Goal: Transaction & Acquisition: Book appointment/travel/reservation

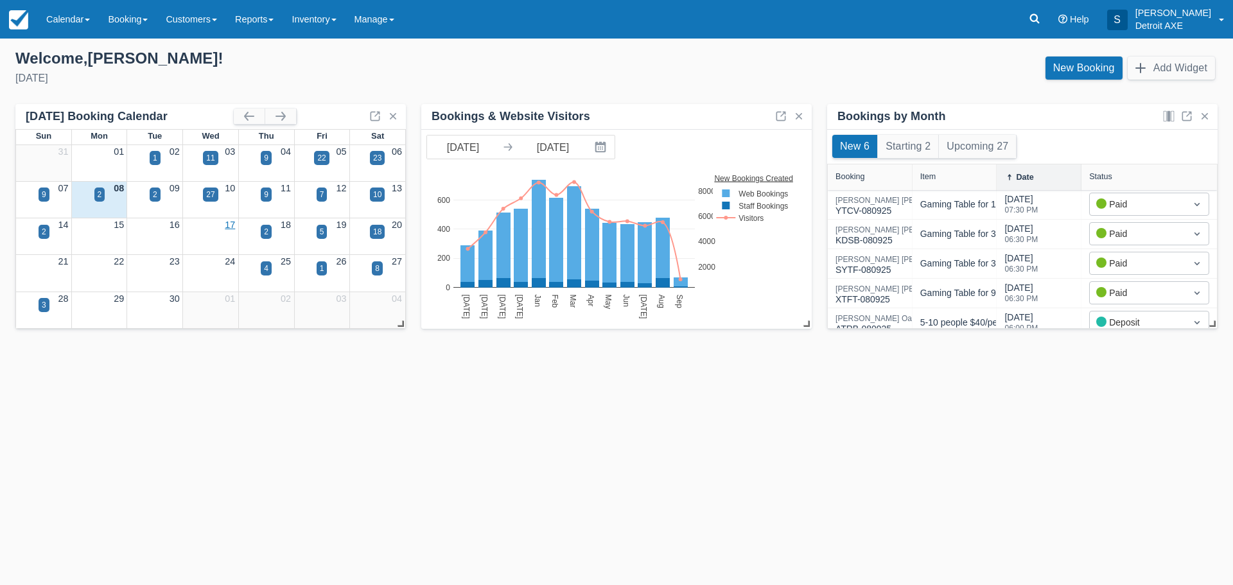
click at [229, 224] on link "17" at bounding box center [230, 225] width 10 height 10
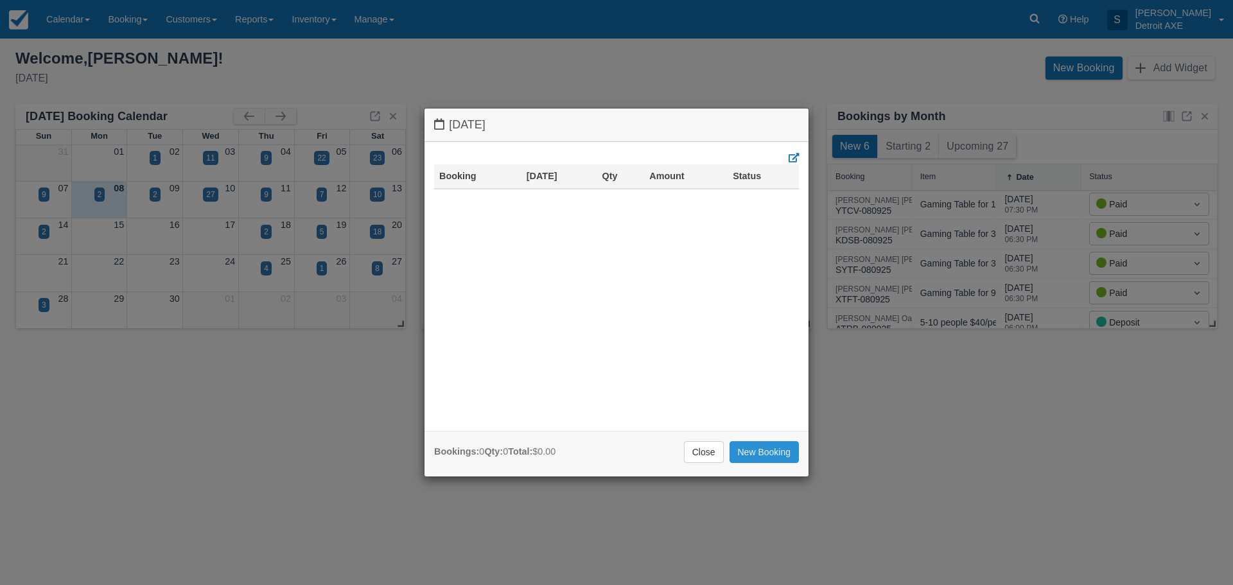
click at [745, 449] on link "New Booking" at bounding box center [764, 452] width 70 height 22
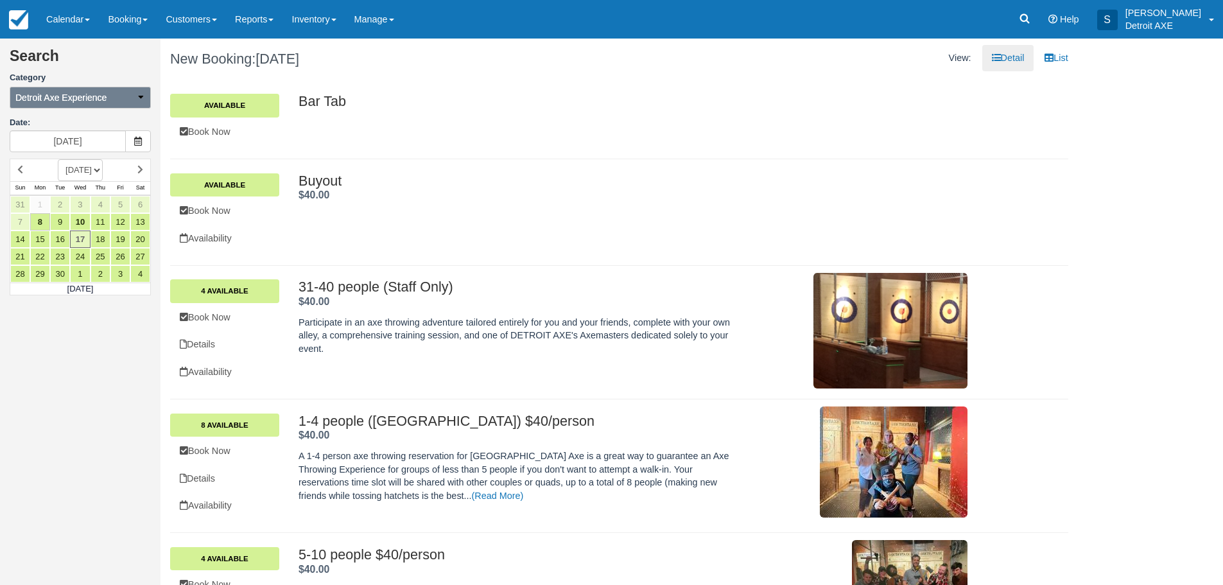
click at [136, 96] on icon "button" at bounding box center [140, 96] width 9 height 9
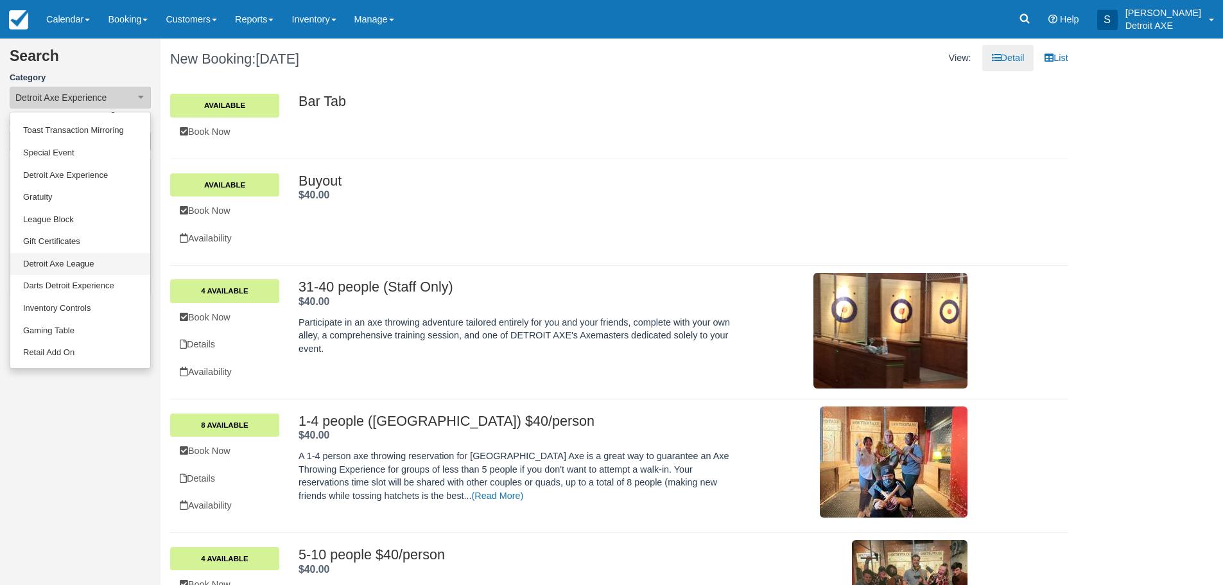
scroll to position [62, 0]
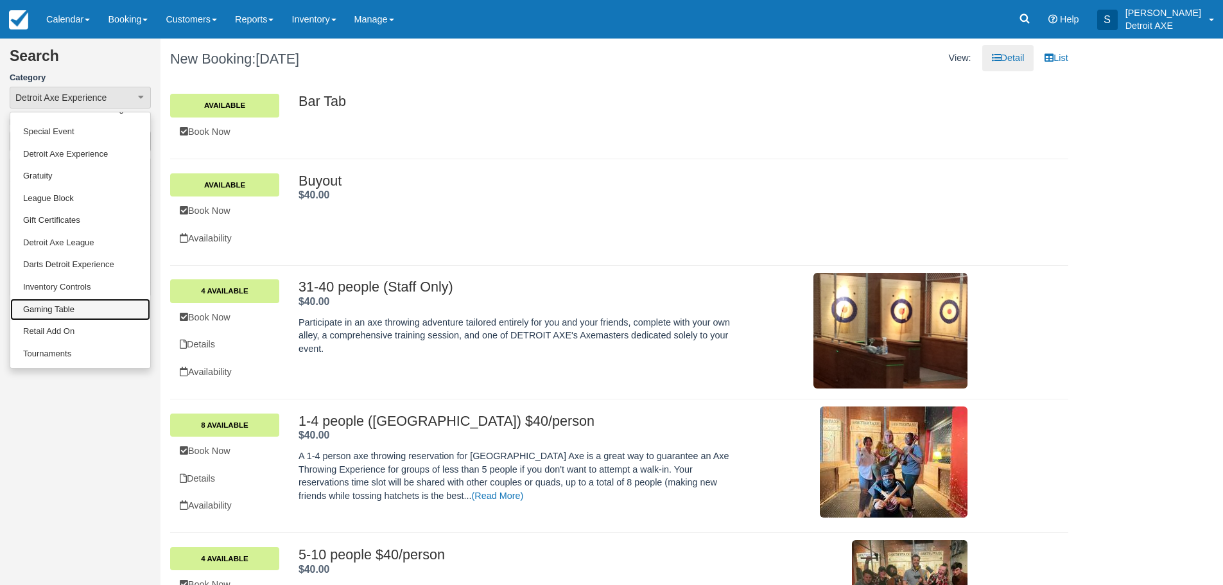
click at [72, 309] on link "Gaming Table" at bounding box center [80, 310] width 140 height 22
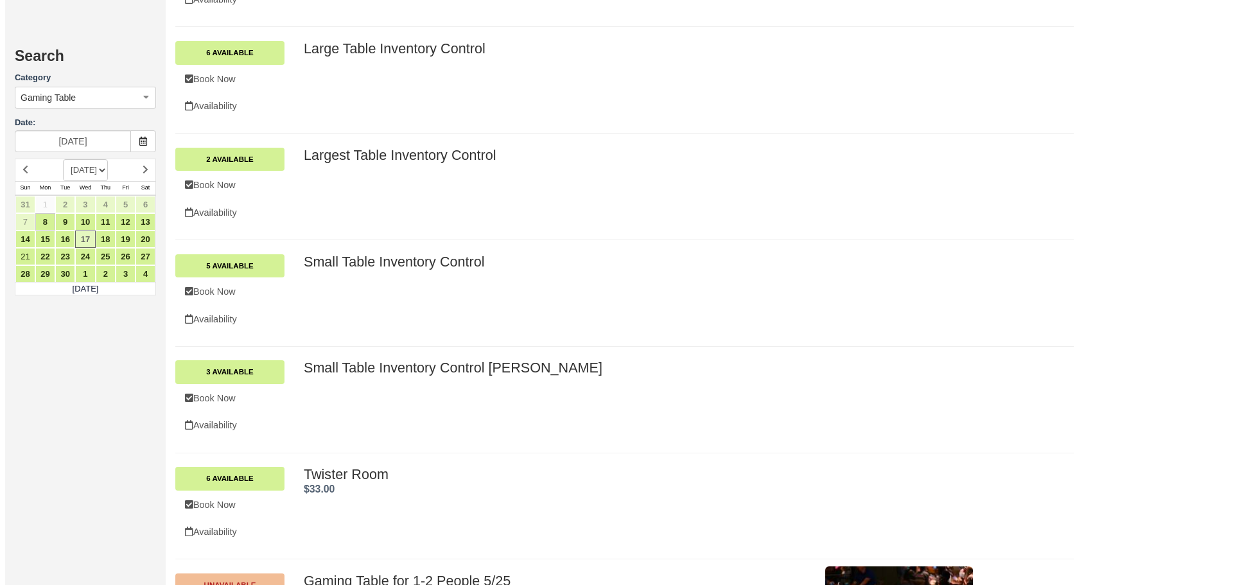
scroll to position [1091, 0]
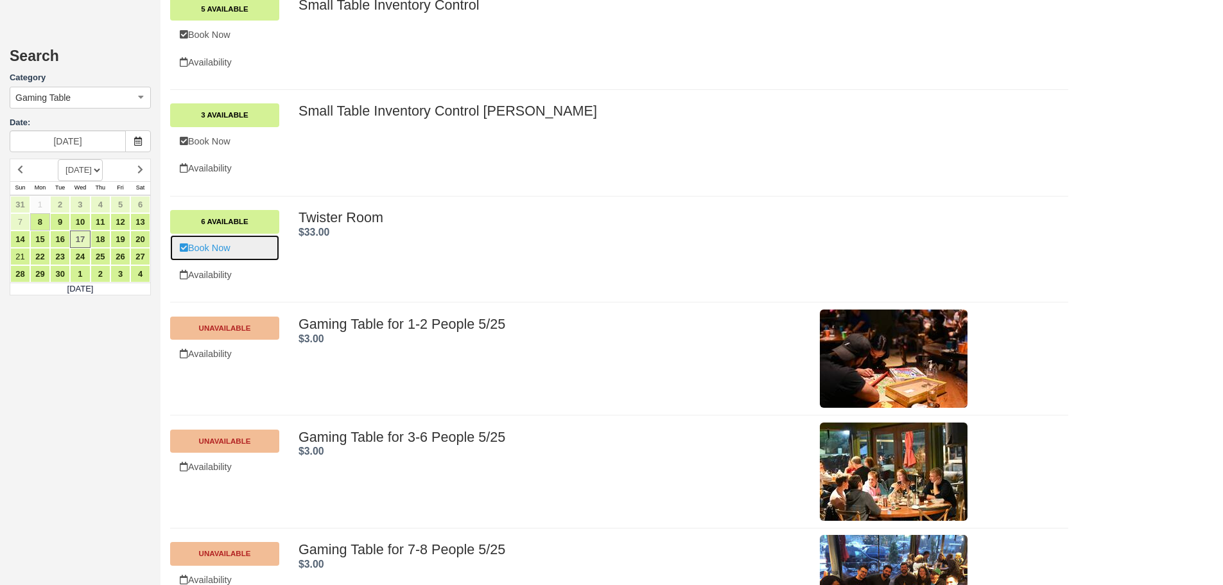
click at [221, 245] on link "Book Now" at bounding box center [224, 248] width 109 height 26
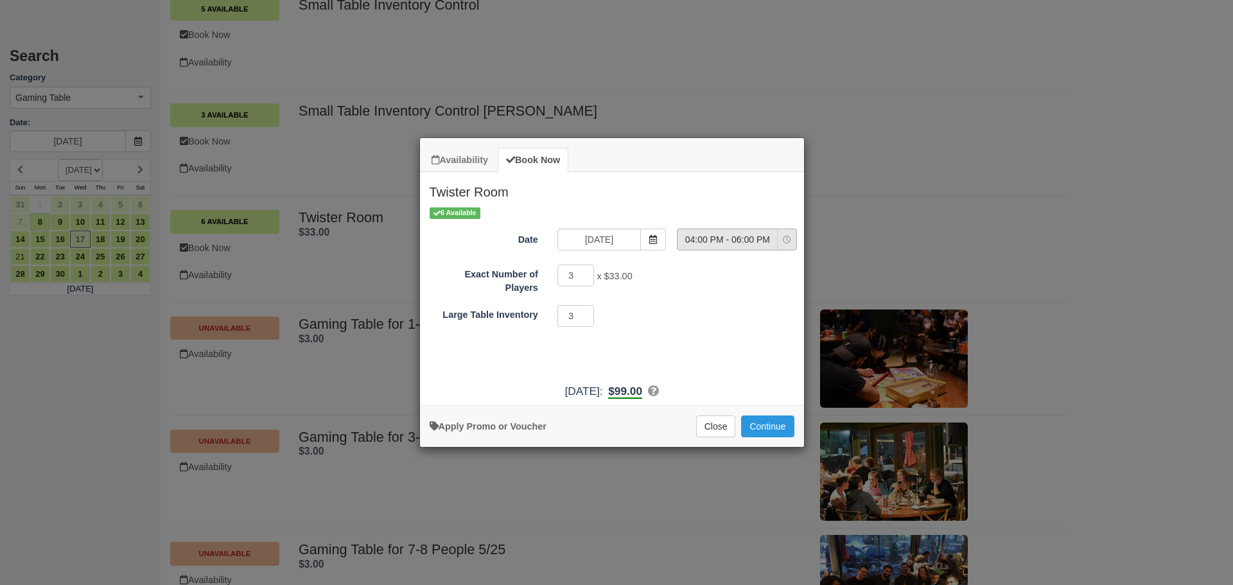
click at [788, 239] on icon "Item Modal" at bounding box center [787, 240] width 8 height 8
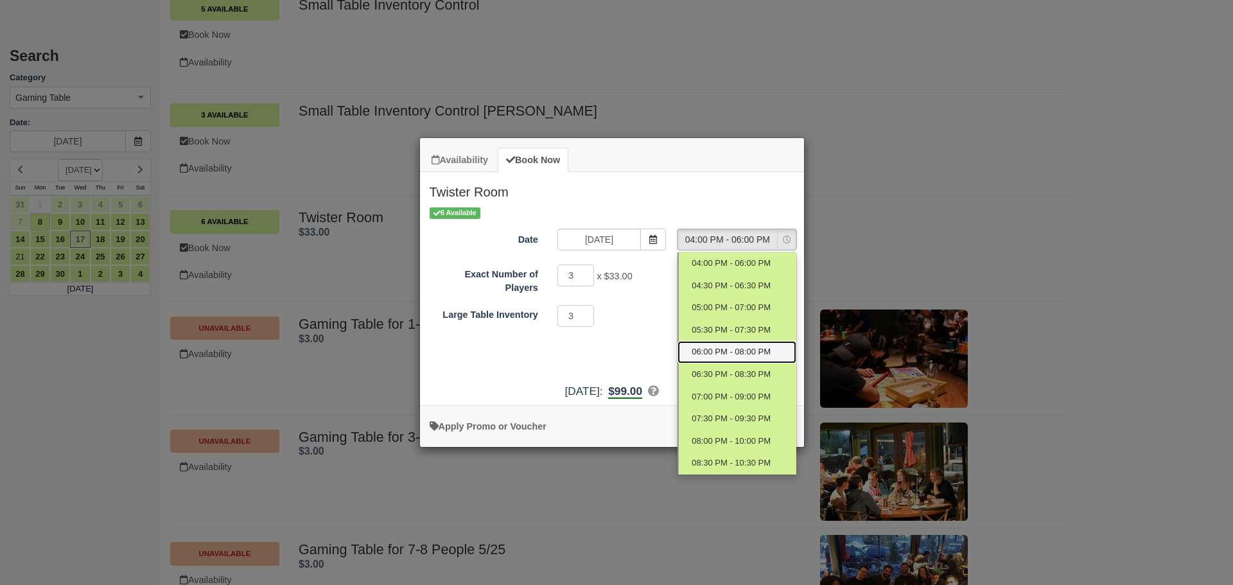
click at [717, 352] on span "06:00 PM - 08:00 PM" at bounding box center [730, 352] width 79 height 12
select select "4"
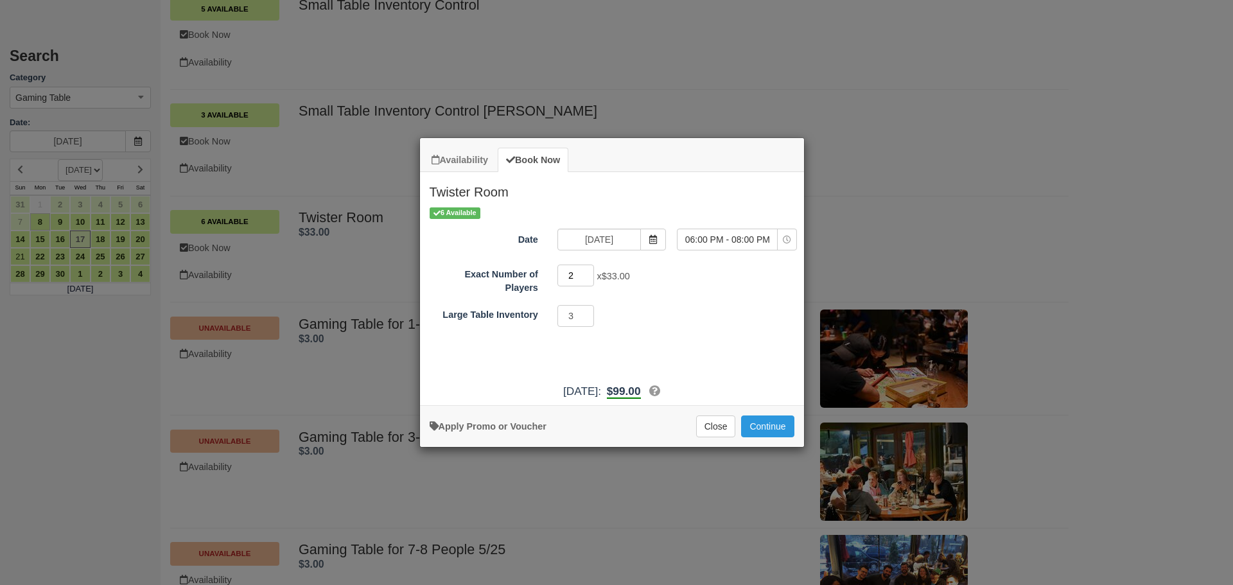
click at [593, 277] on input "2" at bounding box center [575, 276] width 37 height 22
click at [592, 275] on input "1" at bounding box center [575, 276] width 37 height 22
click at [587, 270] on input "3" at bounding box center [575, 276] width 37 height 22
click at [587, 270] on input "4" at bounding box center [575, 276] width 37 height 22
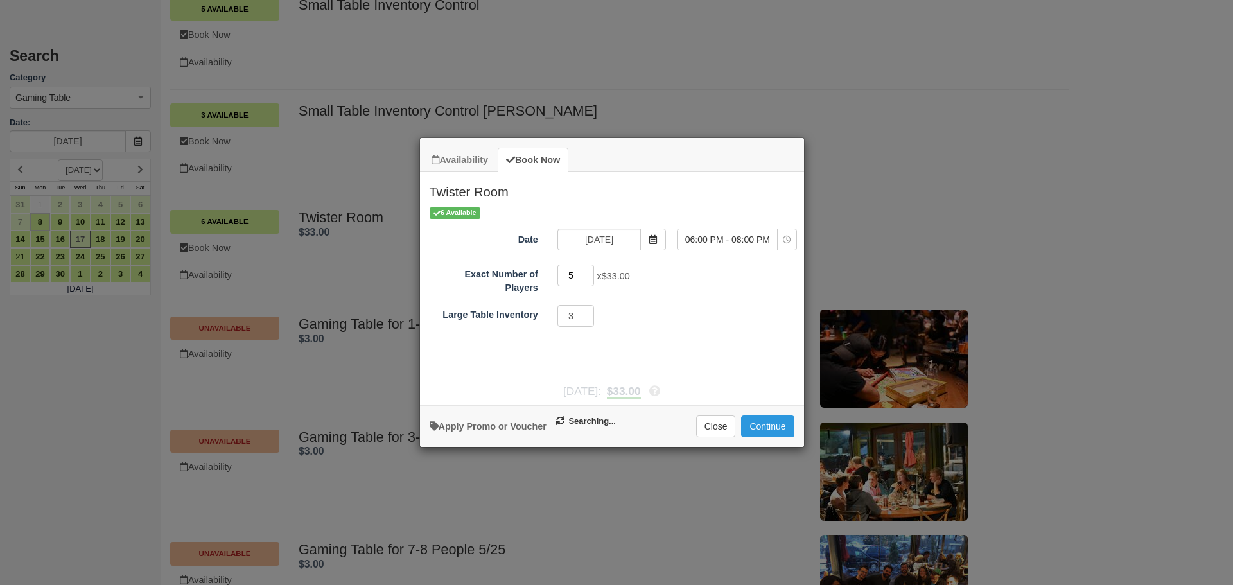
click at [587, 270] on input "5" at bounding box center [575, 276] width 37 height 22
click at [587, 270] on input "6" at bounding box center [575, 276] width 37 height 22
click at [587, 270] on input "7" at bounding box center [575, 276] width 37 height 22
click at [587, 270] on input "8" at bounding box center [575, 276] width 37 height 22
click at [587, 270] on input "9" at bounding box center [575, 276] width 37 height 22
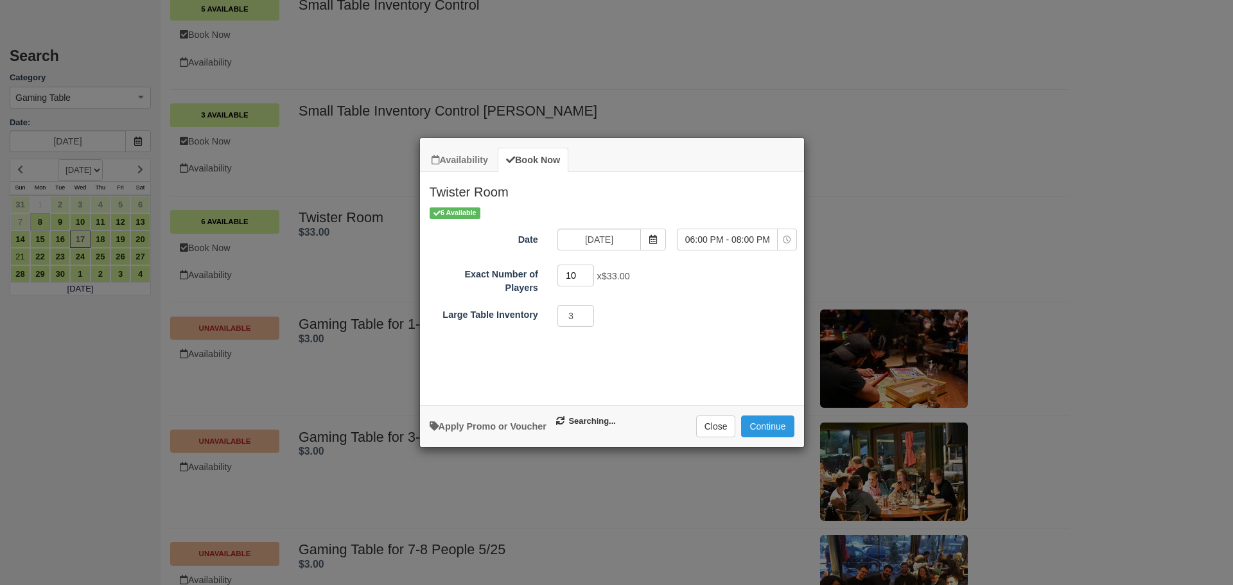
click at [587, 270] on input "10" at bounding box center [575, 276] width 37 height 22
click at [587, 270] on input "11" at bounding box center [575, 276] width 37 height 22
click at [587, 270] on input "12" at bounding box center [575, 276] width 37 height 22
click at [587, 270] on input "13" at bounding box center [575, 276] width 37 height 22
click at [587, 270] on input "14" at bounding box center [575, 276] width 37 height 22
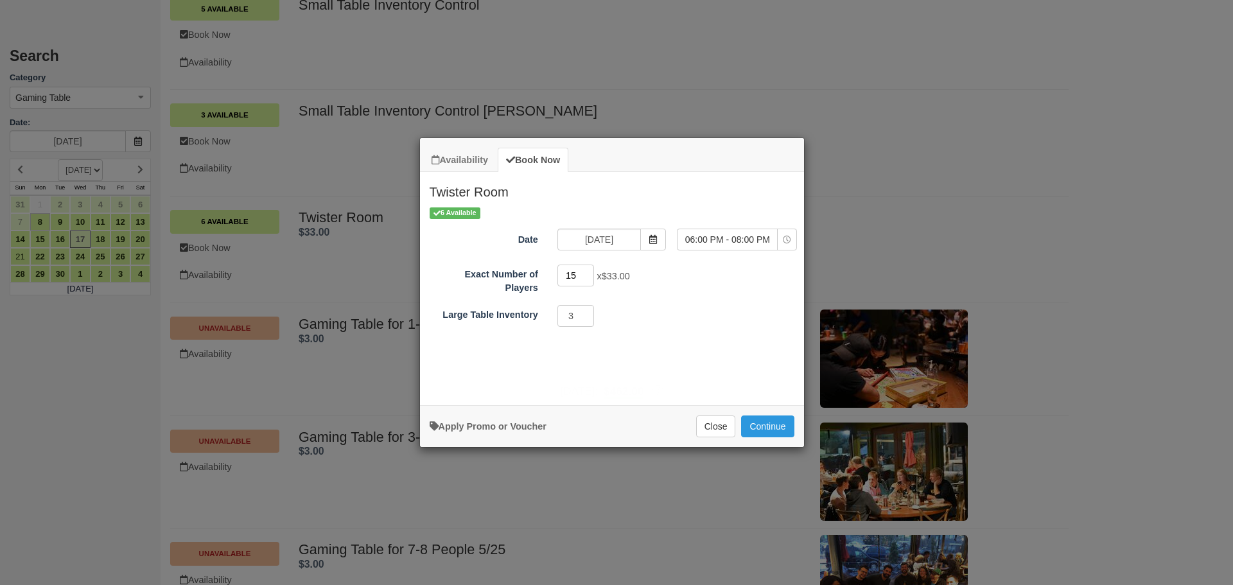
click at [587, 270] on input "15" at bounding box center [575, 276] width 37 height 22
click at [587, 270] on input "16" at bounding box center [575, 276] width 37 height 22
click at [587, 270] on input "17" at bounding box center [575, 276] width 37 height 22
type input "18"
click at [587, 270] on input "18" at bounding box center [575, 276] width 37 height 22
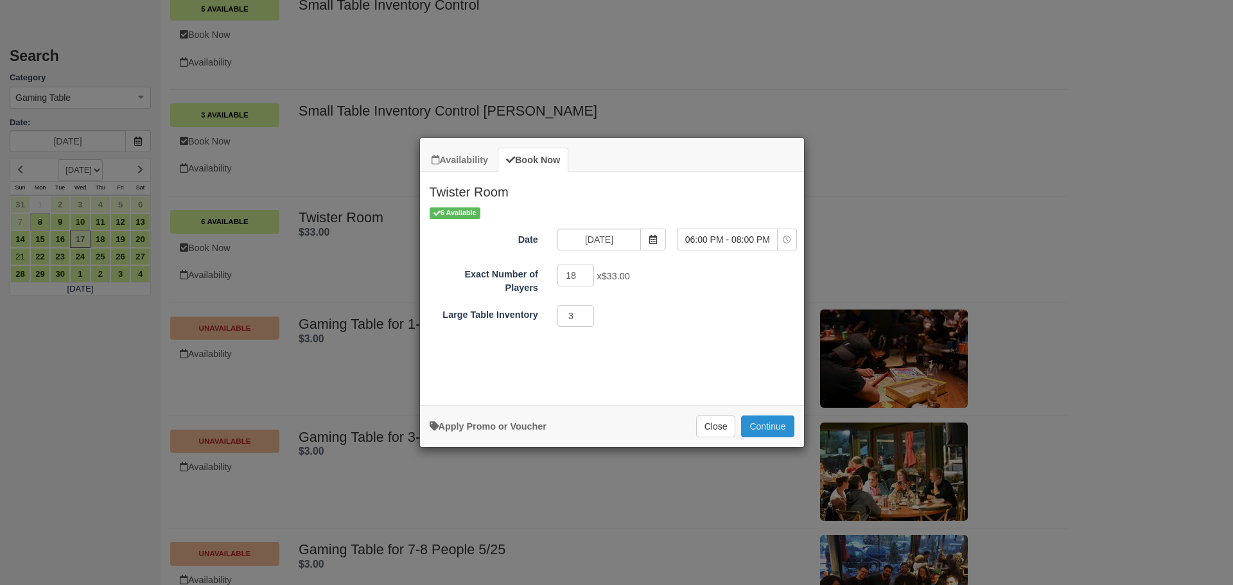
click at [755, 419] on button "Continue" at bounding box center [767, 426] width 53 height 22
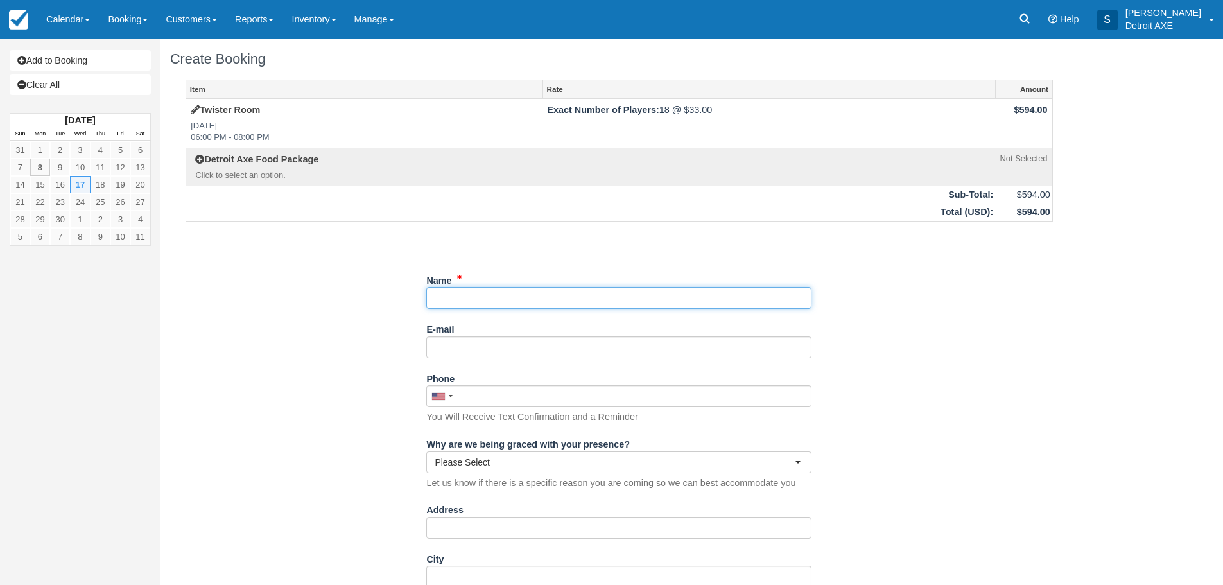
click at [467, 302] on input "Name" at bounding box center [618, 298] width 385 height 22
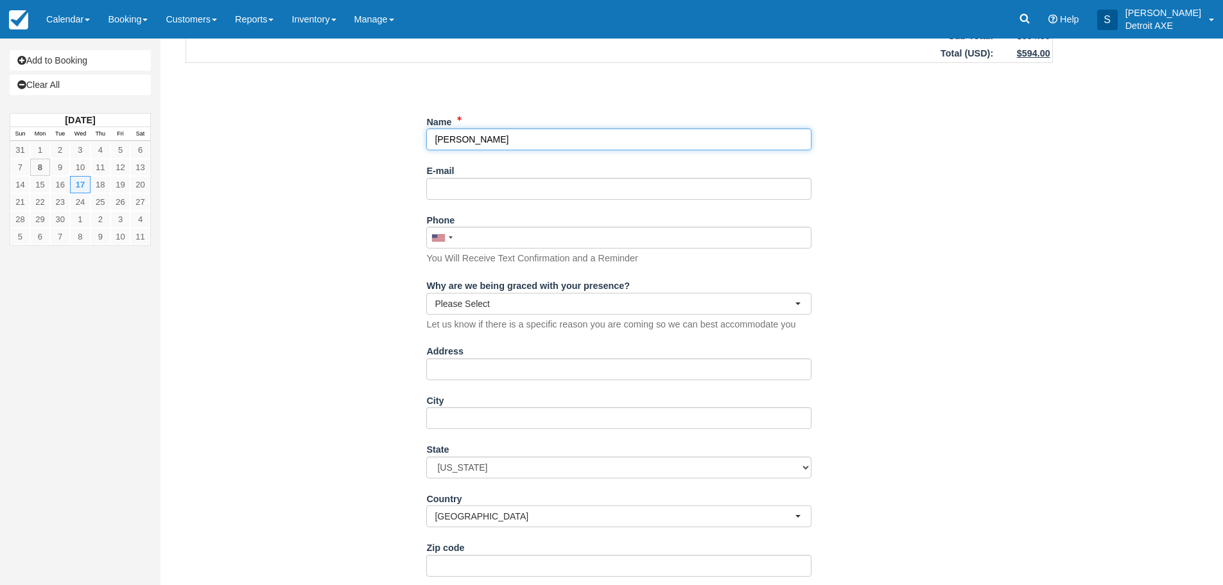
click at [508, 144] on input "Name" at bounding box center [618, 139] width 385 height 22
drag, startPoint x: 503, startPoint y: 142, endPoint x: 254, endPoint y: 138, distance: 249.1
click at [254, 138] on div "Item Rate Amount Twister Room Wed Sep 17, 2025 06:00 PM - 08:00 PM Exact Number…" at bounding box center [619, 357] width 898 height 872
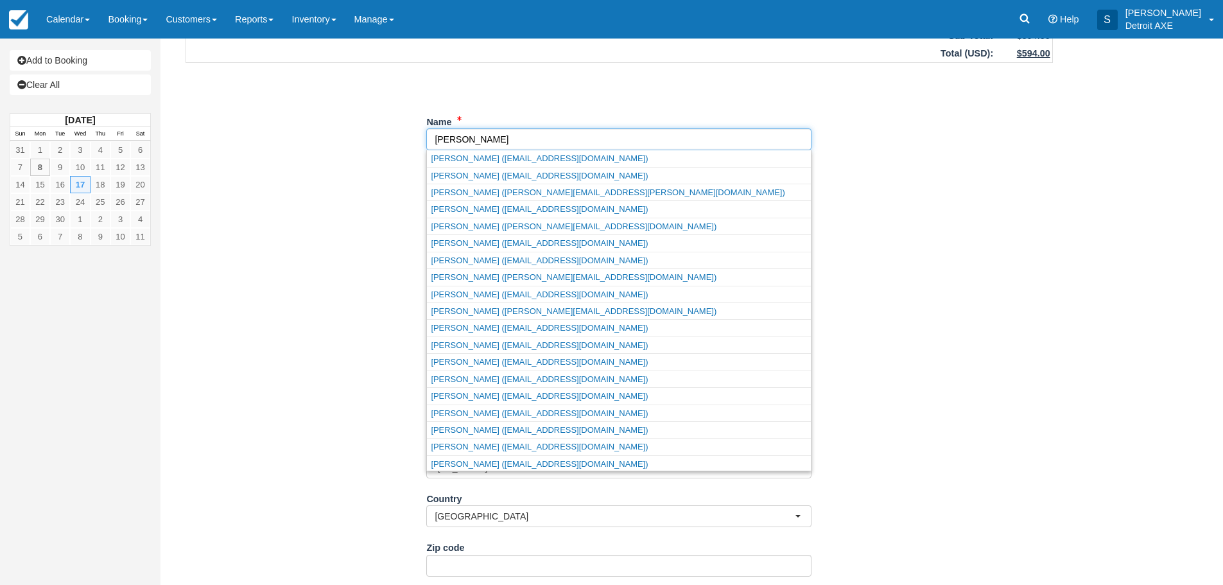
type input "Shawn Carter"
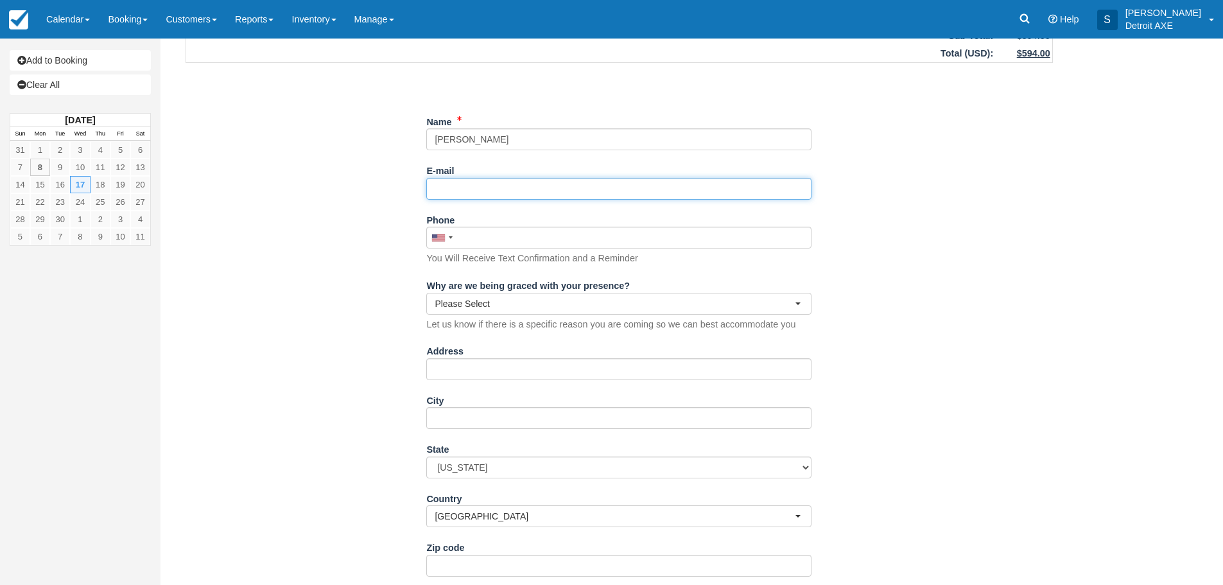
click at [453, 186] on input "E-mail" at bounding box center [618, 189] width 385 height 22
click at [456, 193] on input "E-mail" at bounding box center [618, 189] width 385 height 22
type input "shawn.robinson@rpg.com"
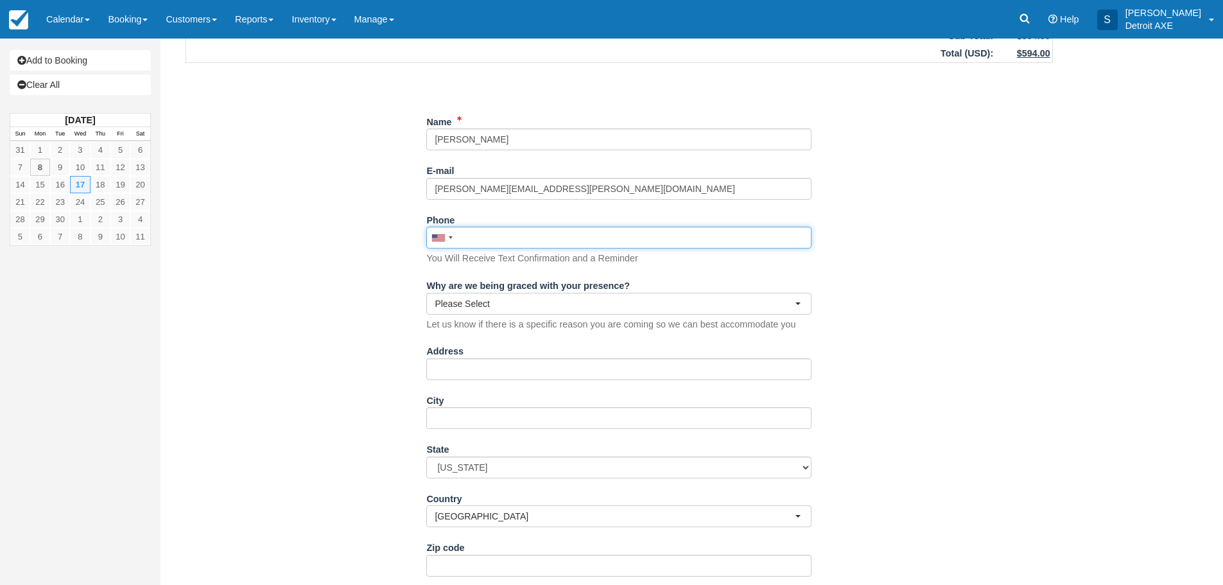
click at [481, 236] on input "Phone" at bounding box center [618, 238] width 385 height 22
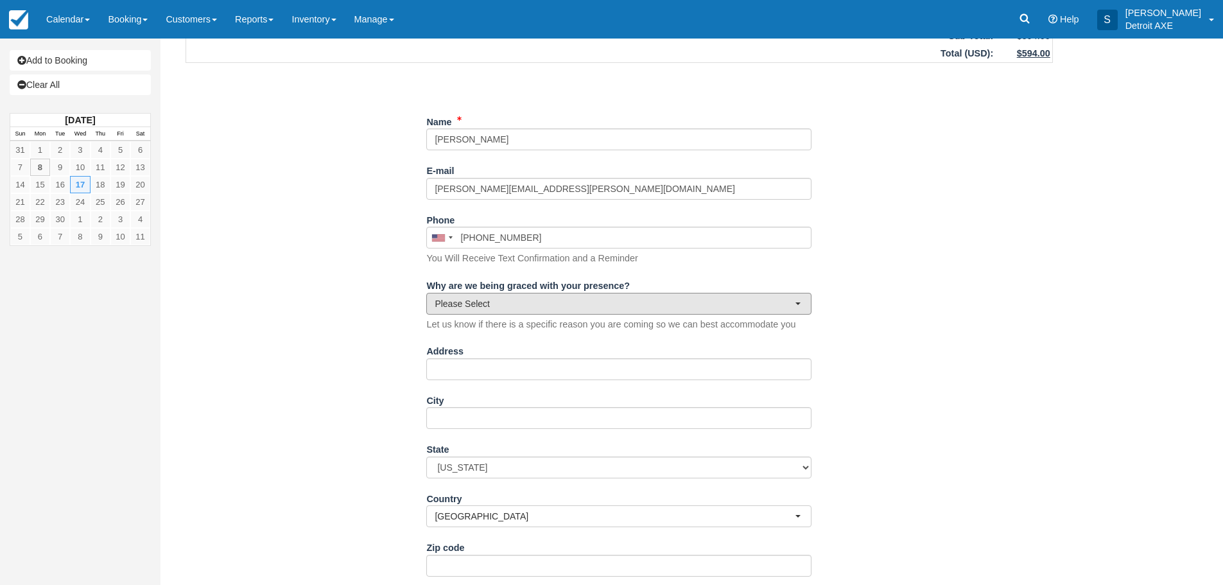
type input "(248) 302-2402"
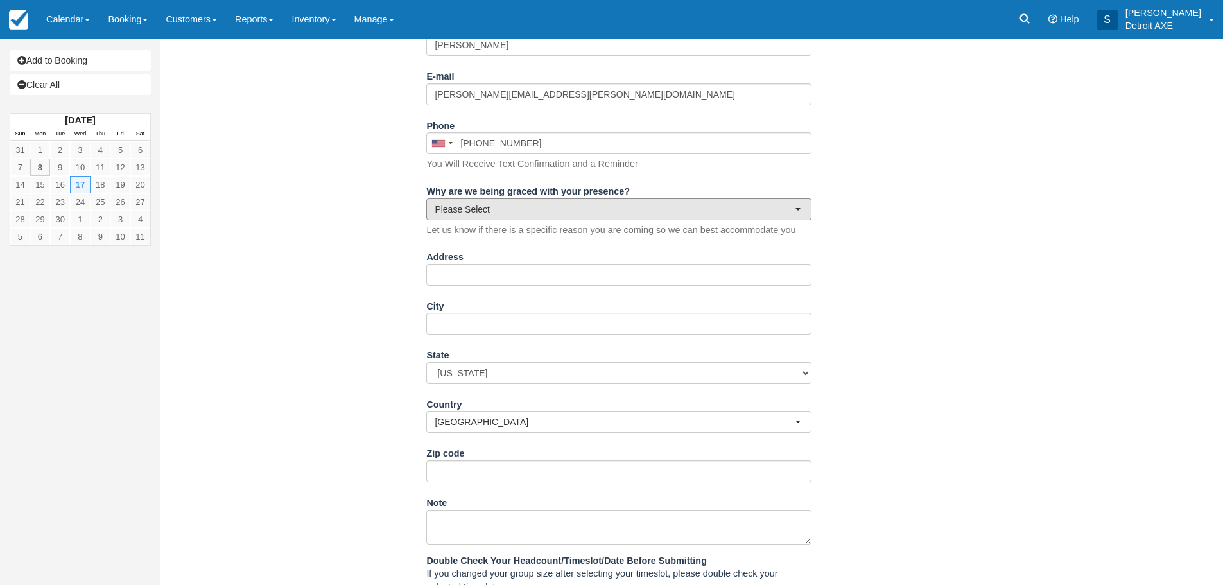
scroll to position [351, 0]
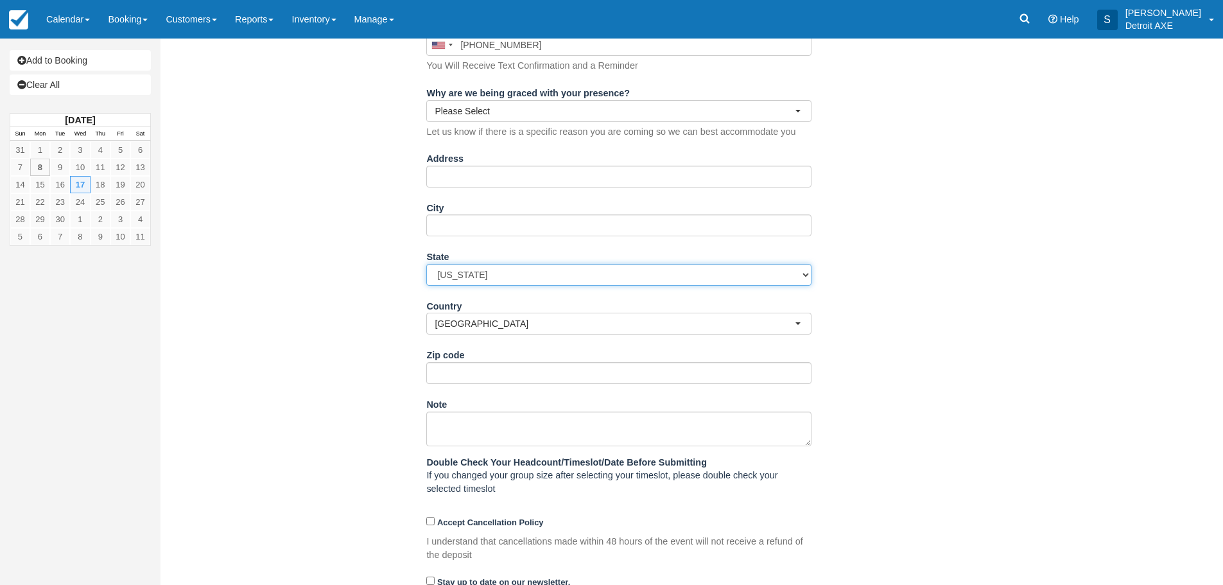
click at [481, 275] on select "Alabama Alaska Arizona Arkansas California Colorado Connecticut Delaware Florid…" at bounding box center [618, 275] width 385 height 22
click at [426, 264] on select "Alabama Alaska Arizona Arkansas California Colorado Connecticut Delaware Florid…" at bounding box center [618, 275] width 385 height 22
click at [462, 273] on select "Alabama Alaska Arizona Arkansas California Colorado Connecticut Delaware Florid…" at bounding box center [618, 275] width 385 height 22
select select "MI"
click at [426, 264] on select "Alabama Alaska Arizona Arkansas California Colorado Connecticut Delaware Florid…" at bounding box center [618, 275] width 385 height 22
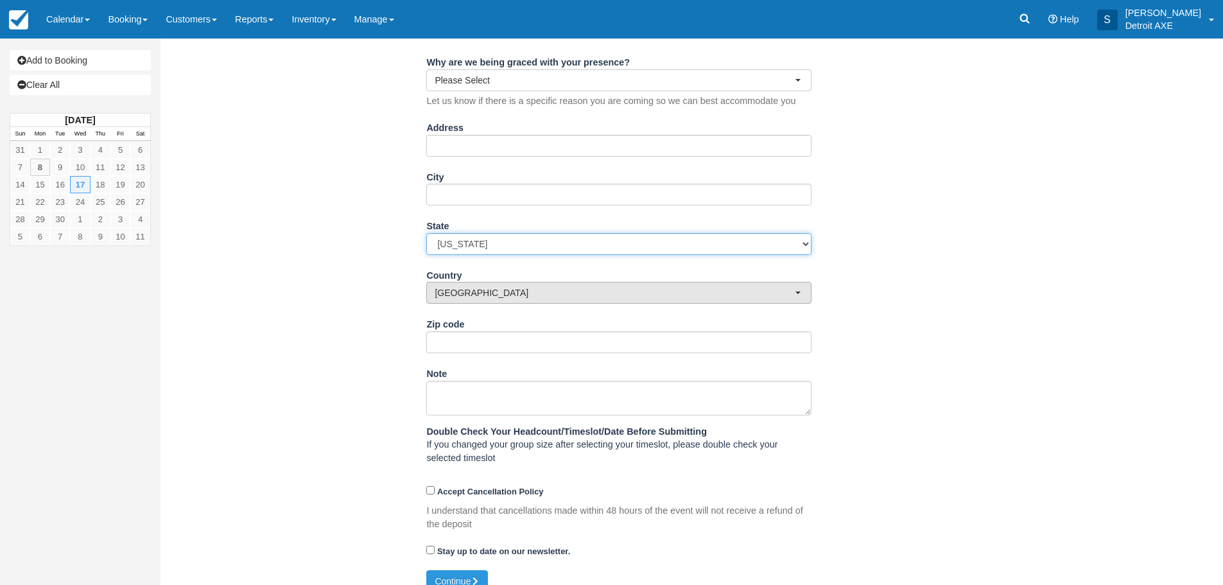
scroll to position [399, 0]
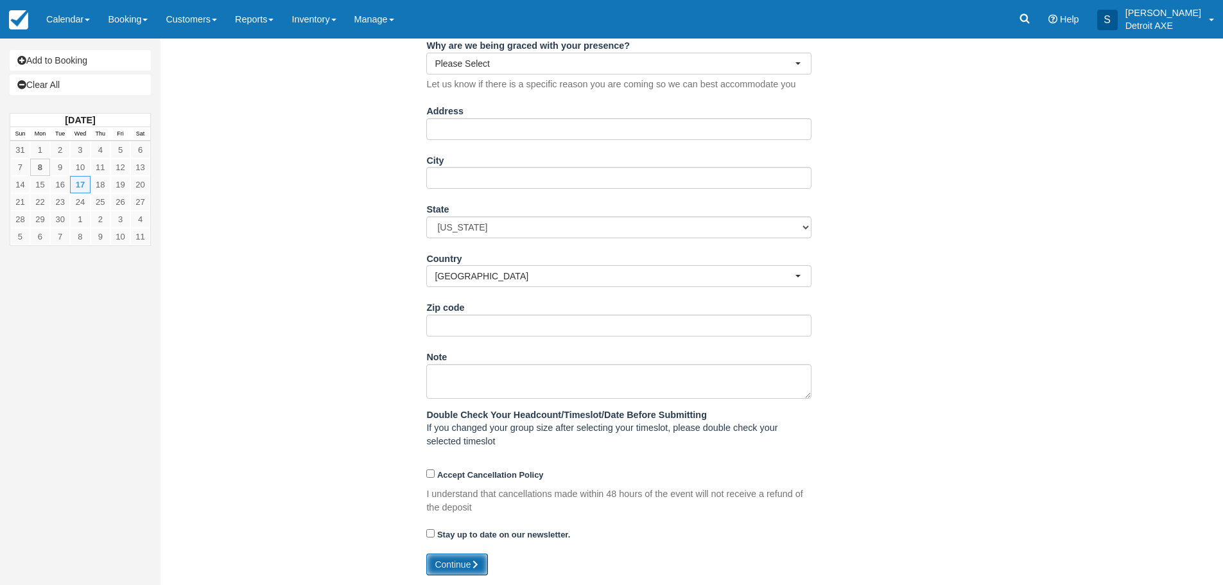
click at [459, 557] on button "Continue" at bounding box center [457, 564] width 62 height 22
type input "+12483022402"
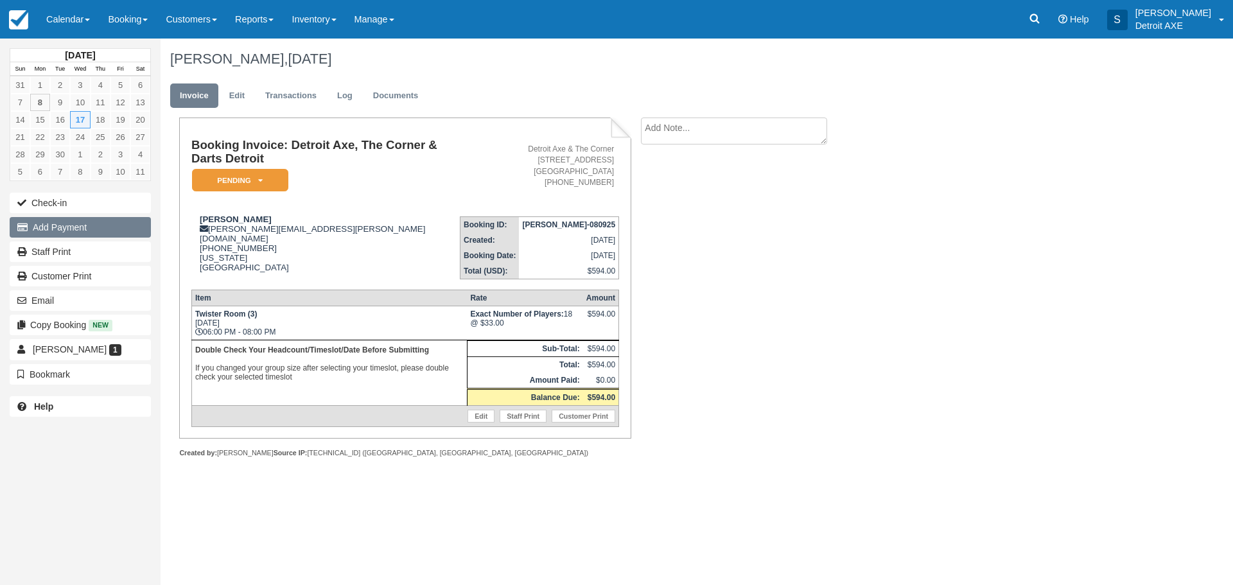
click at [55, 223] on button "Add Payment" at bounding box center [80, 227] width 141 height 21
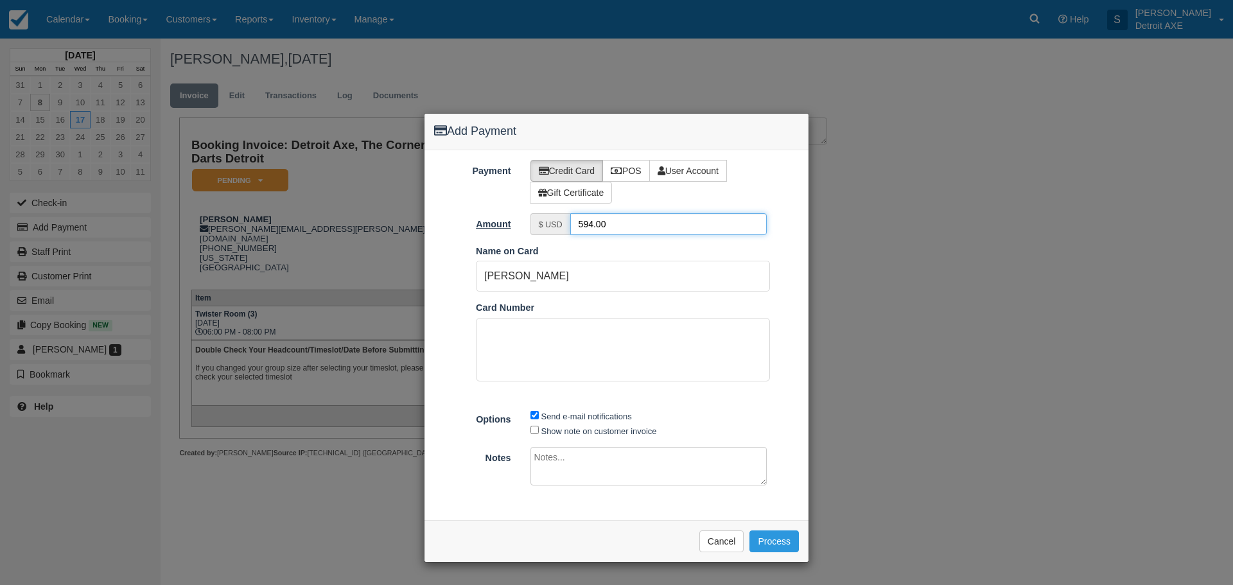
drag, startPoint x: 612, startPoint y: 224, endPoint x: 516, endPoint y: 224, distance: 96.3
click at [516, 224] on div "Amount $ USD 594.00" at bounding box center [616, 224] width 384 height 22
type input "100"
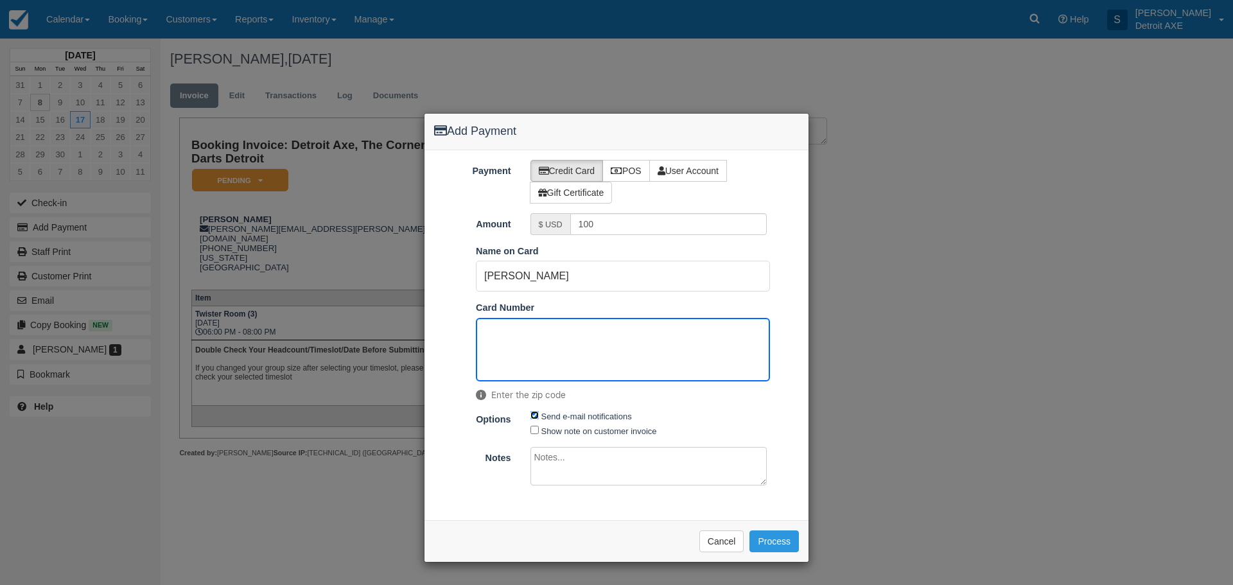
click at [535, 413] on input "Send e-mail notifications" at bounding box center [534, 415] width 8 height 8
checkbox input "false"
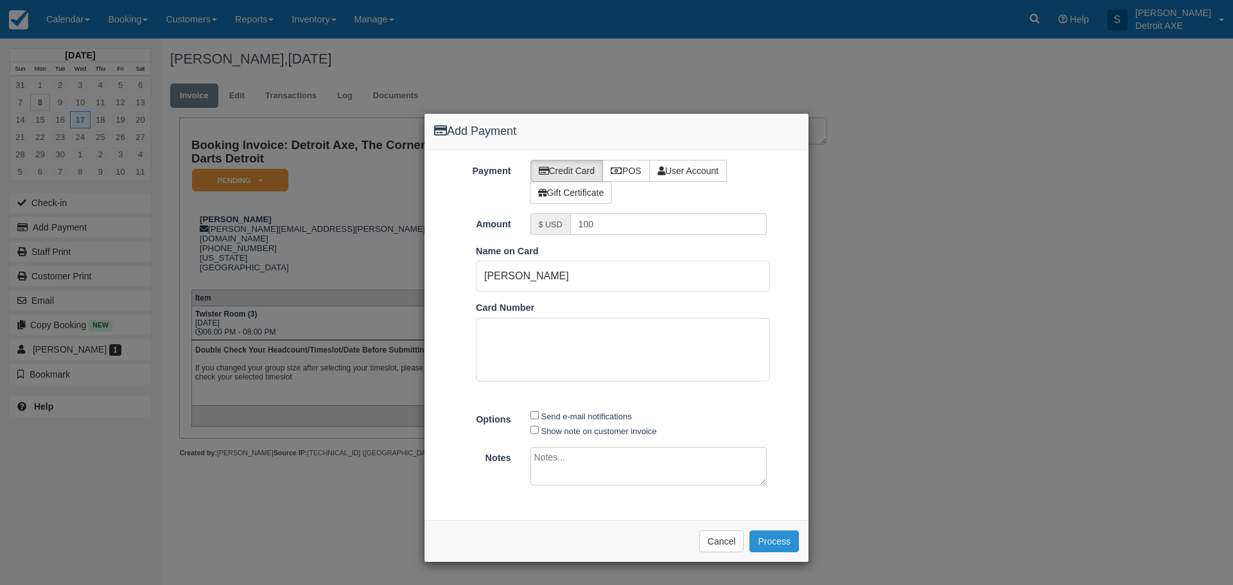
click at [775, 535] on button "Process" at bounding box center [773, 541] width 49 height 22
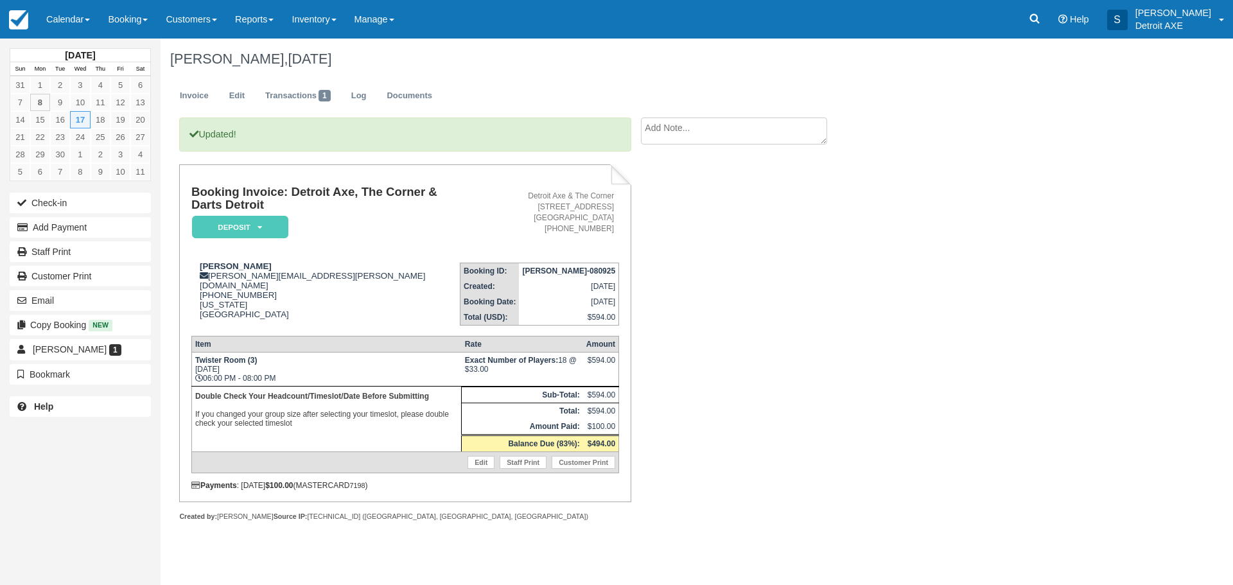
click at [664, 128] on textarea at bounding box center [734, 130] width 186 height 27
type textarea "20 People"
click at [677, 204] on button "Create" at bounding box center [670, 204] width 58 height 22
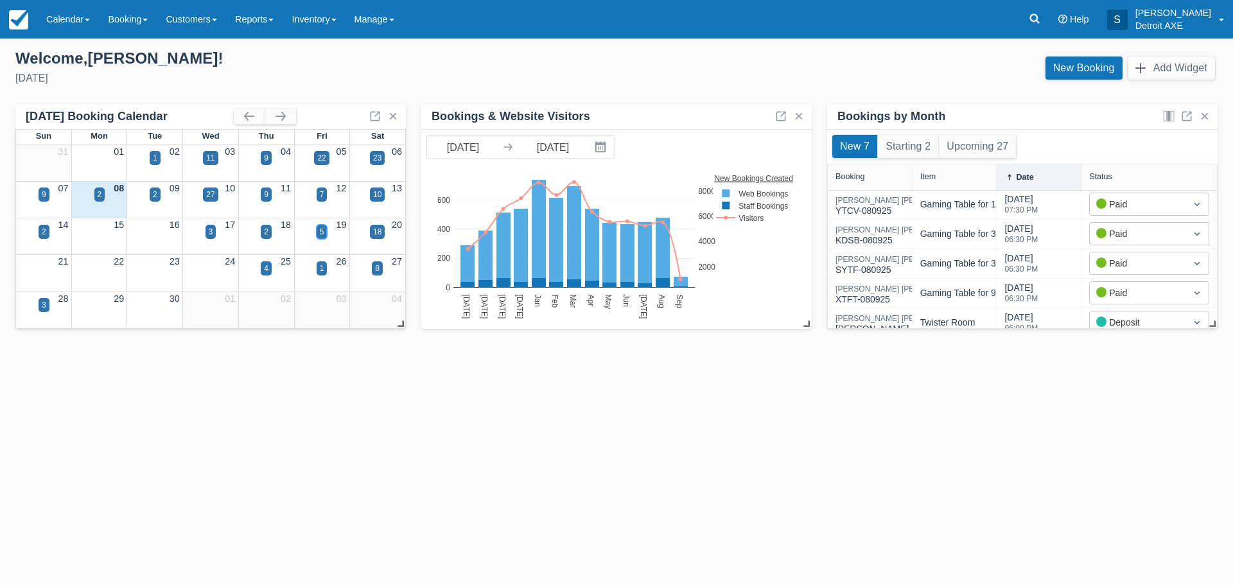
click at [325, 233] on div "5" at bounding box center [322, 232] width 11 height 14
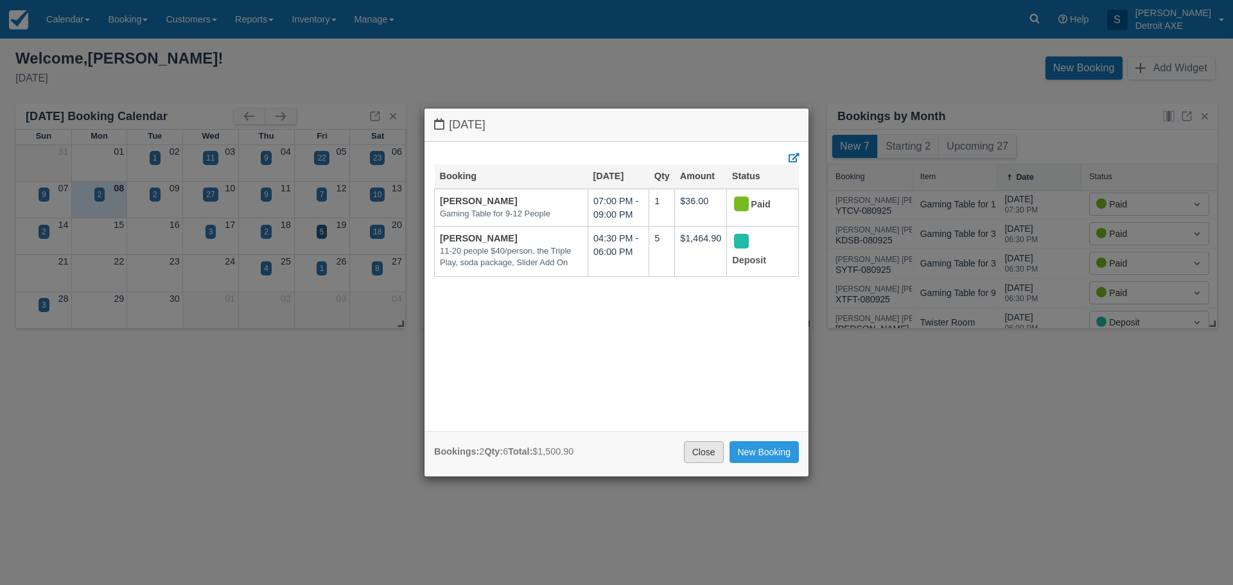
click at [709, 447] on link "Close" at bounding box center [704, 452] width 40 height 22
